Goal: Task Accomplishment & Management: Use online tool/utility

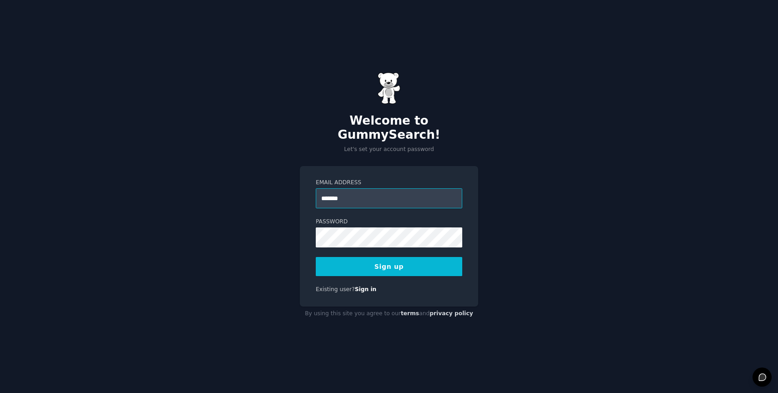
type input "**********"
click at [393, 257] on button "Sign up" at bounding box center [389, 266] width 147 height 19
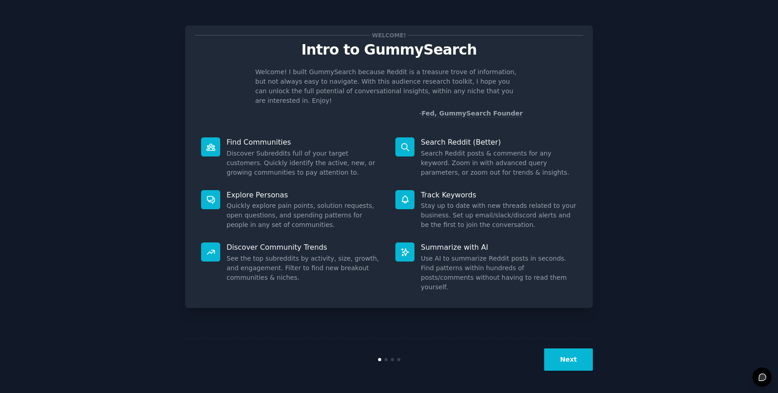
click at [579, 362] on button "Next" at bounding box center [568, 360] width 49 height 22
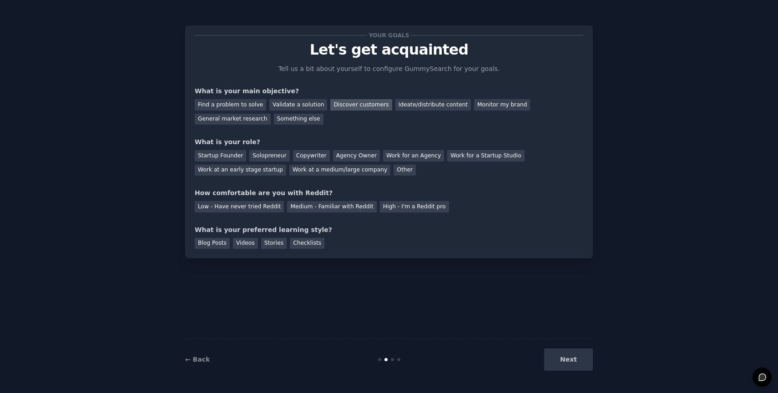
click at [371, 107] on div "Discover customers" at bounding box center [360, 104] width 61 height 11
click at [227, 157] on div "Startup Founder" at bounding box center [220, 155] width 51 height 11
click at [238, 208] on div "Low - Have never tried Reddit" at bounding box center [239, 206] width 89 height 11
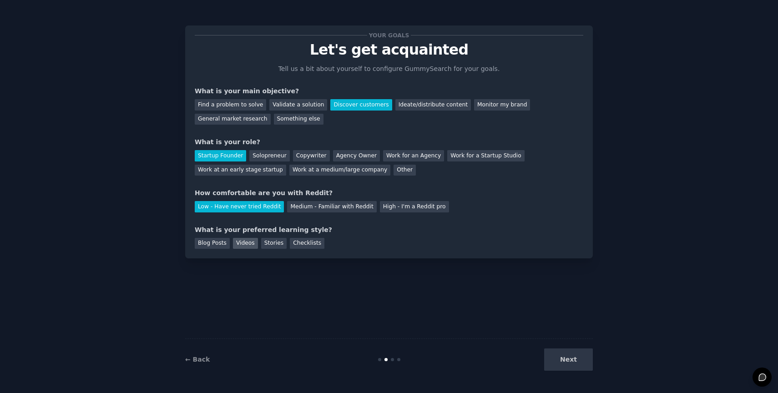
click at [236, 247] on div "Videos" at bounding box center [245, 243] width 25 height 11
click at [564, 367] on button "Next" at bounding box center [568, 360] width 49 height 22
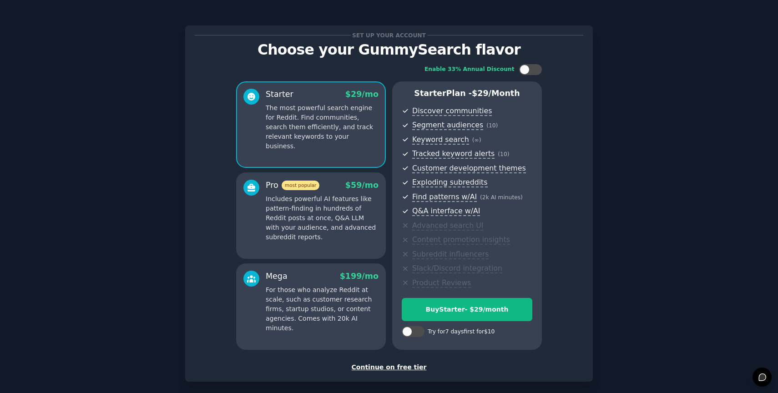
click at [412, 370] on div "Continue on free tier" at bounding box center [389, 368] width 389 height 10
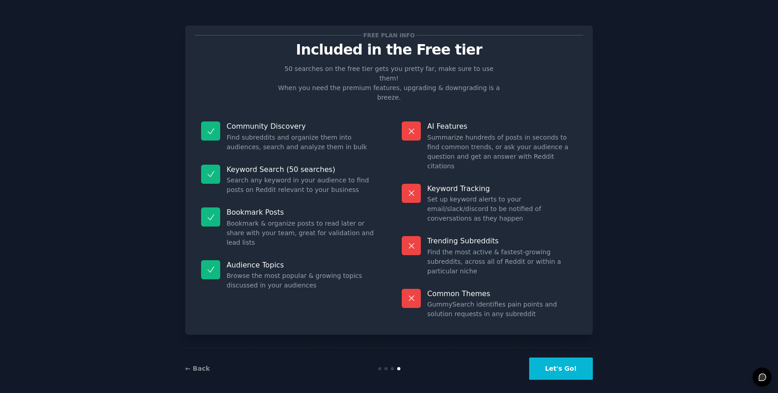
click at [412, 370] on div "← Back Let's Go!" at bounding box center [389, 369] width 408 height 42
click at [555, 363] on button "Let's Go!" at bounding box center [561, 369] width 64 height 22
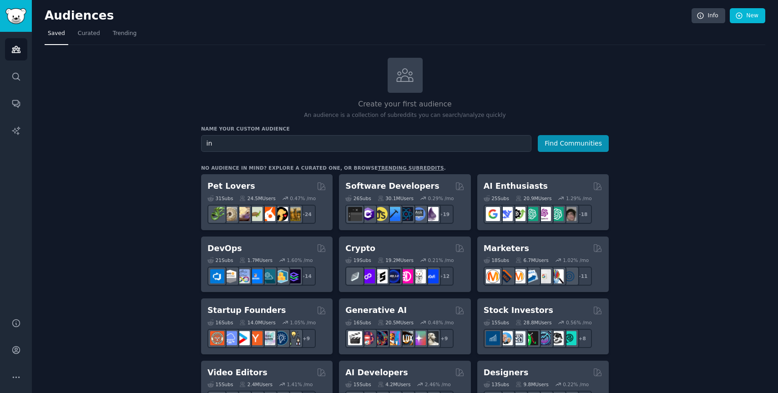
type input "i"
type input "Homeowners who love to decorate"
click at [593, 150] on button "Find Communities" at bounding box center [573, 143] width 71 height 17
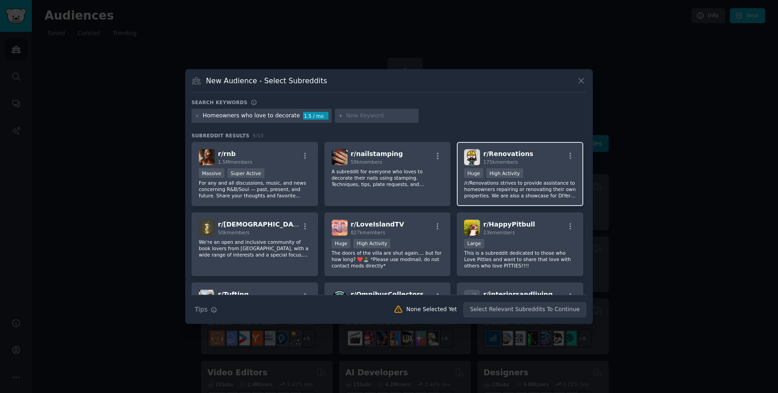
click at [534, 169] on div "Huge High Activity" at bounding box center [520, 173] width 112 height 11
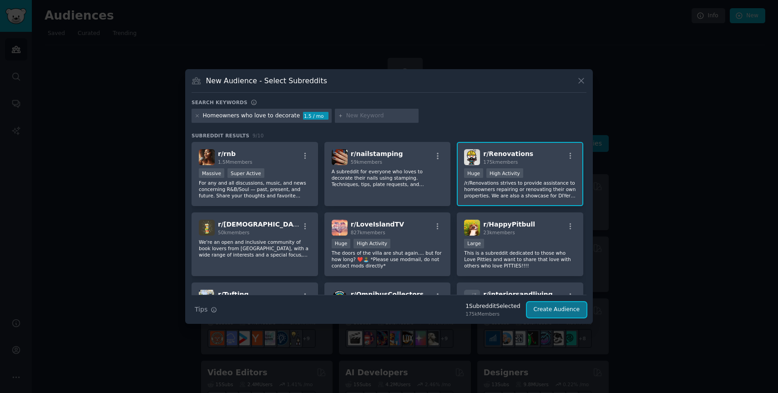
click at [540, 311] on button "Create Audience" at bounding box center [557, 309] width 60 height 15
click at [540, 311] on div "Search Tips Tips 1 Subreddit Selected 175k Members Create Audience" at bounding box center [389, 306] width 395 height 23
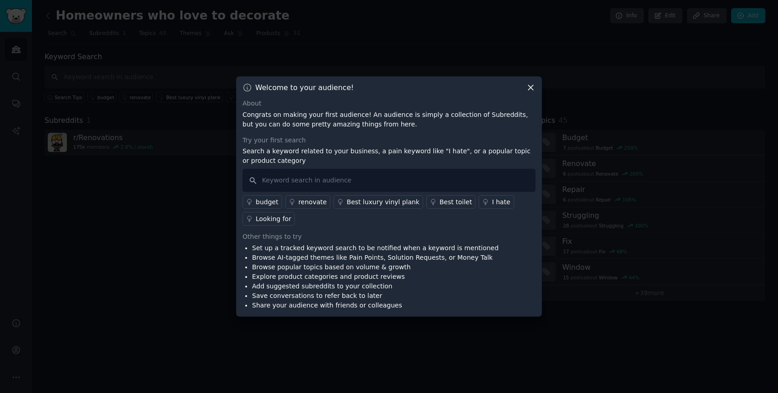
click at [530, 91] on icon at bounding box center [531, 88] width 10 height 10
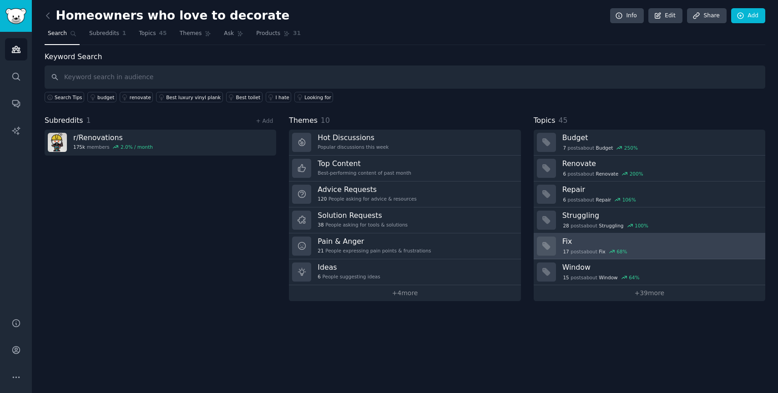
click at [571, 243] on h3 "Fix" at bounding box center [661, 242] width 197 height 10
